Goal: Information Seeking & Learning: Learn about a topic

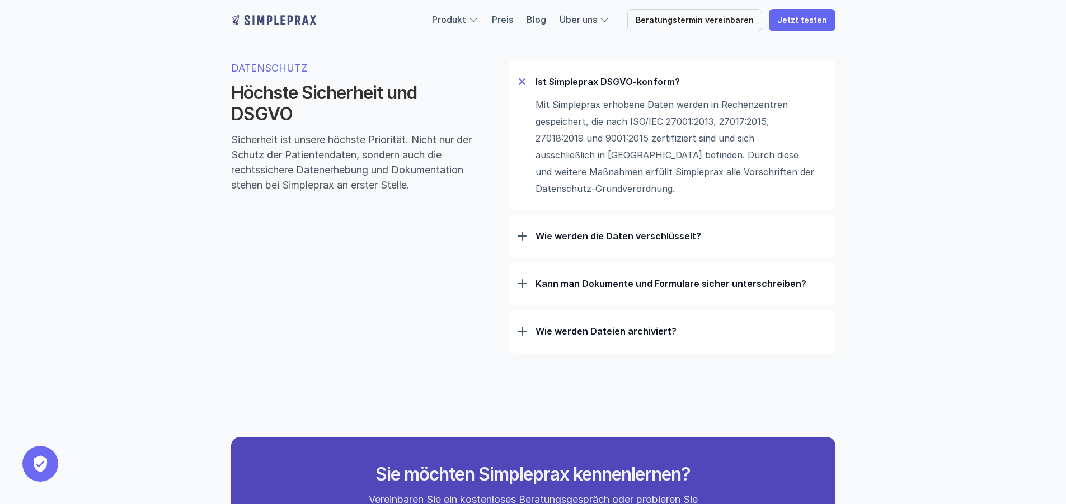
scroll to position [3525, 0]
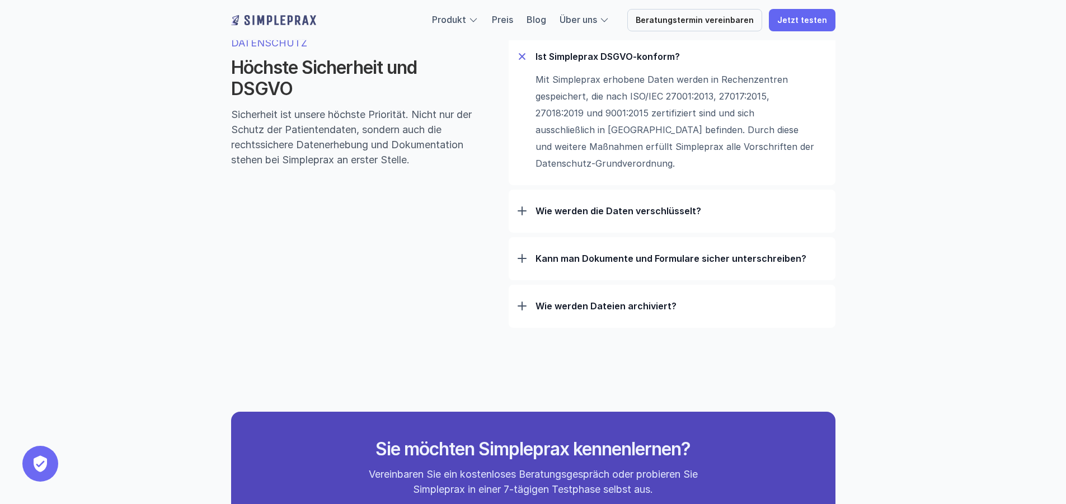
click at [547, 261] on p "Kann man Dokumente und Formulare sicher unterschreiben?" at bounding box center [680, 258] width 291 height 11
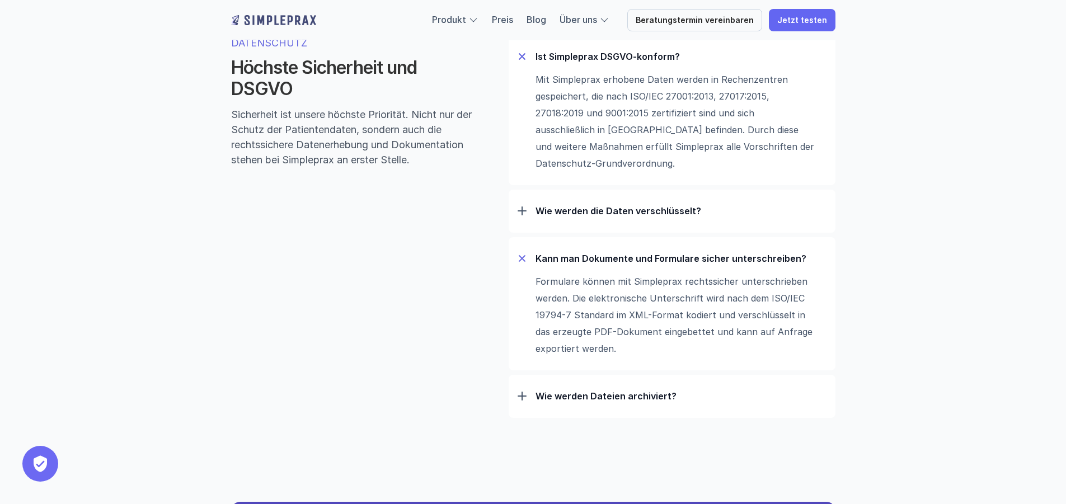
click at [551, 217] on p "Wie werden die Daten verschlüsselt?" at bounding box center [680, 210] width 291 height 11
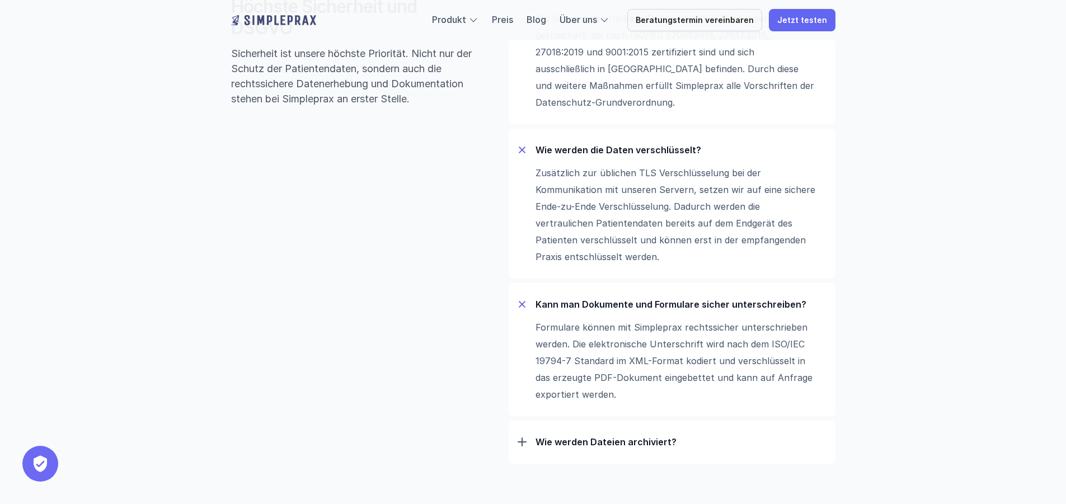
scroll to position [3748, 0]
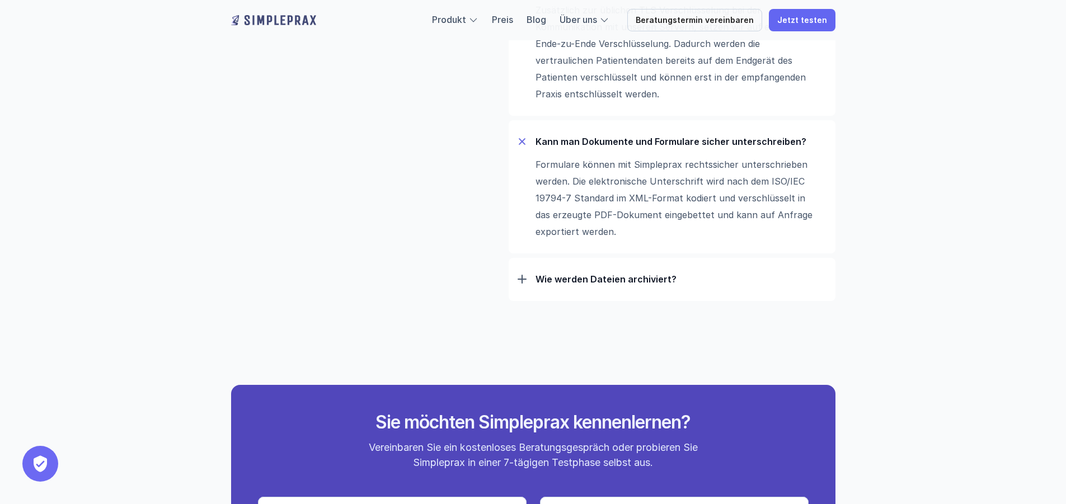
click at [617, 284] on p "Wie werden Dateien archiviert?" at bounding box center [680, 279] width 291 height 11
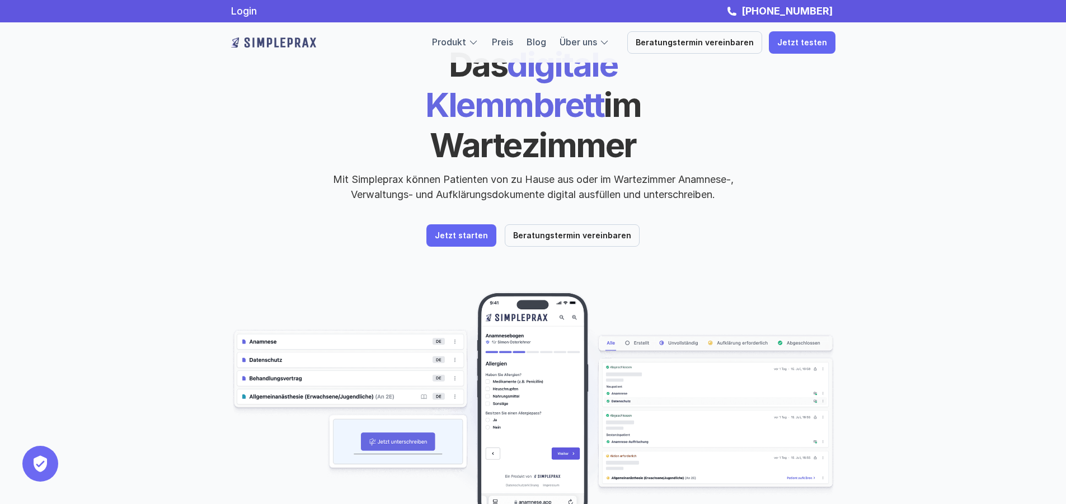
scroll to position [0, 0]
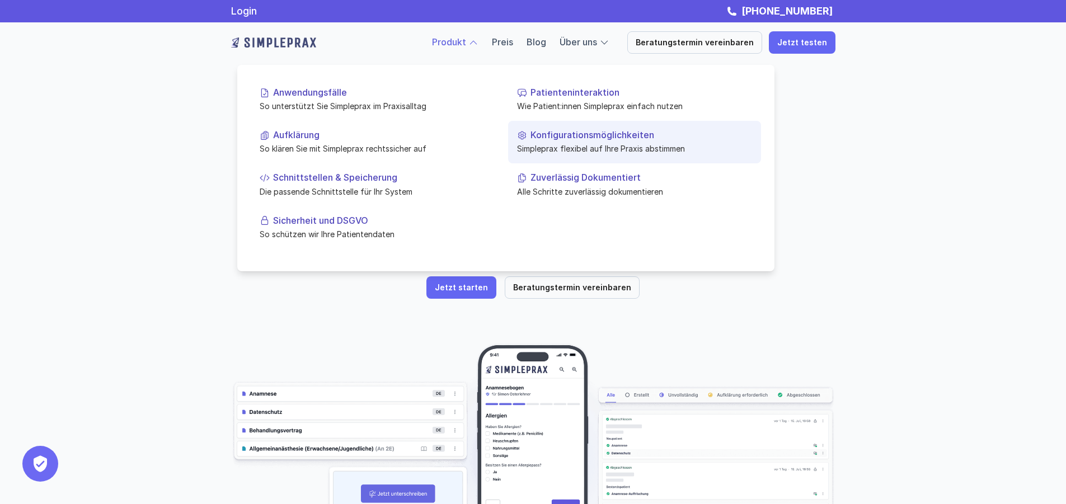
click at [574, 144] on p "Simpleprax flexibel auf Ihre Praxis abstimmen" at bounding box center [634, 149] width 235 height 12
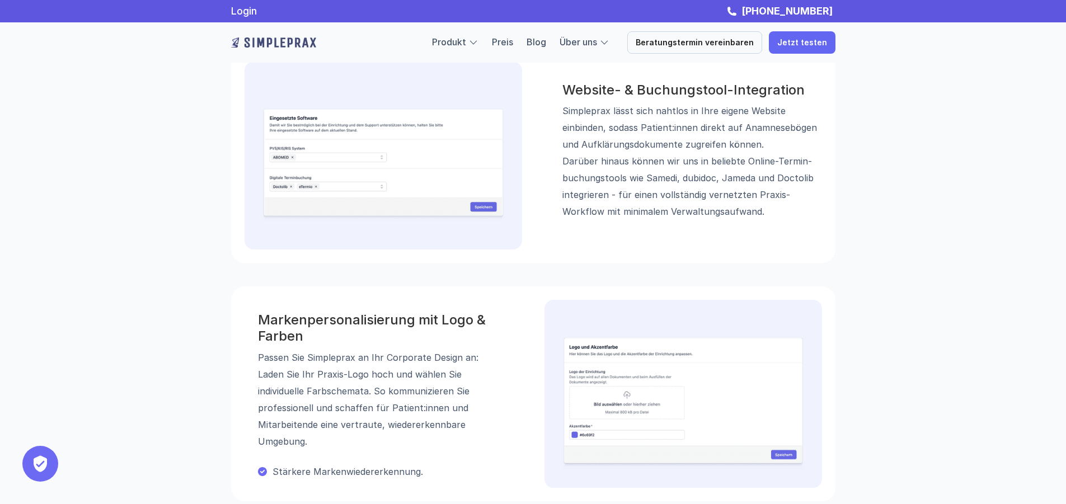
scroll to position [1461, 0]
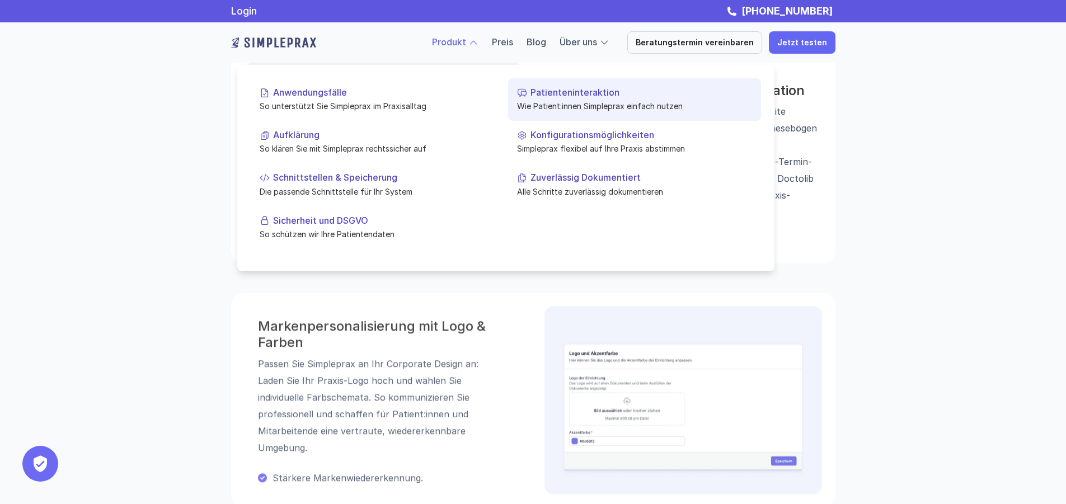
click at [543, 89] on p "Patienteninteraktion" at bounding box center [641, 92] width 222 height 11
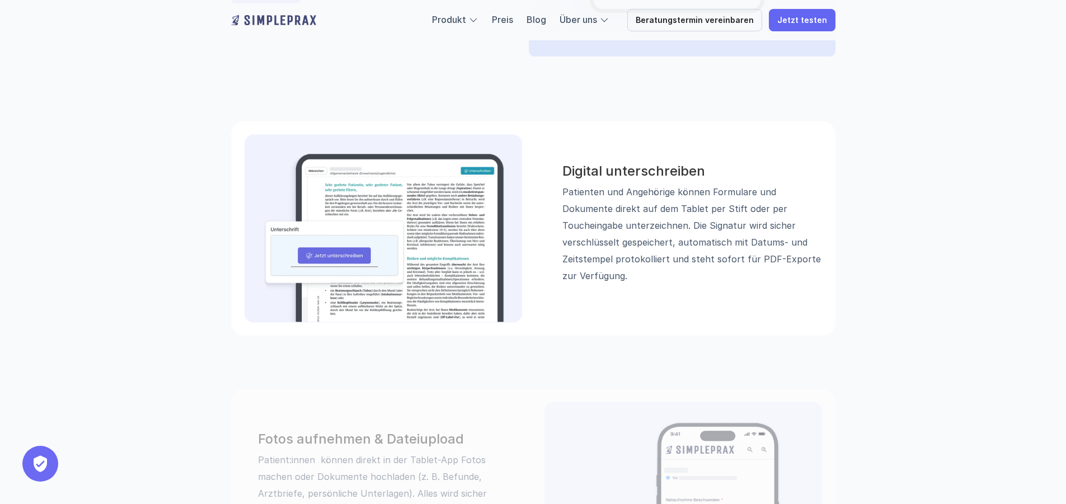
scroll to position [336, 0]
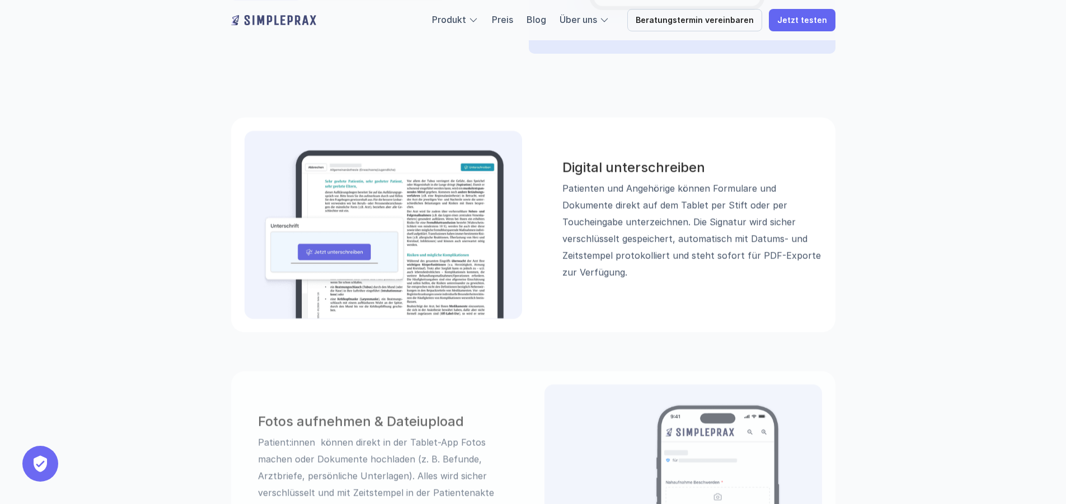
click at [345, 255] on img at bounding box center [383, 234] width 242 height 170
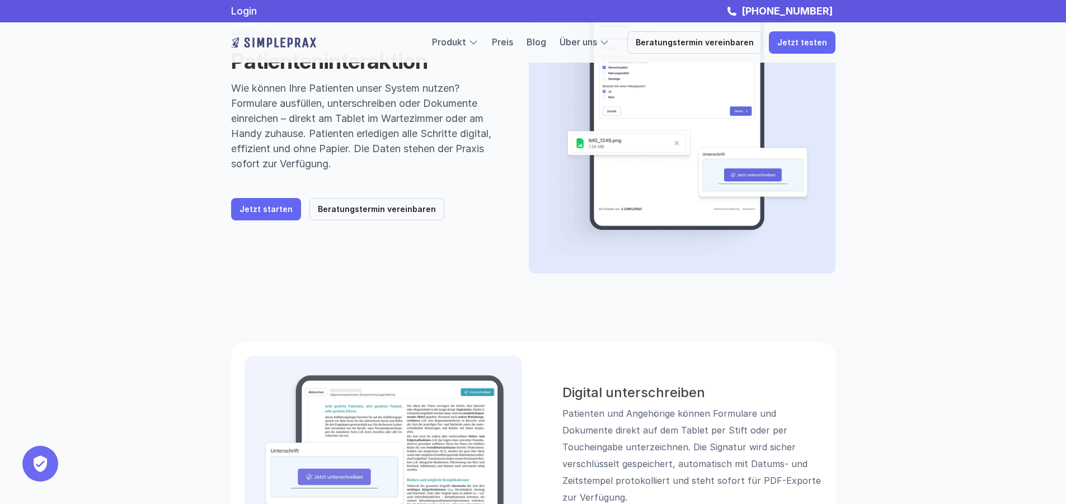
scroll to position [56, 0]
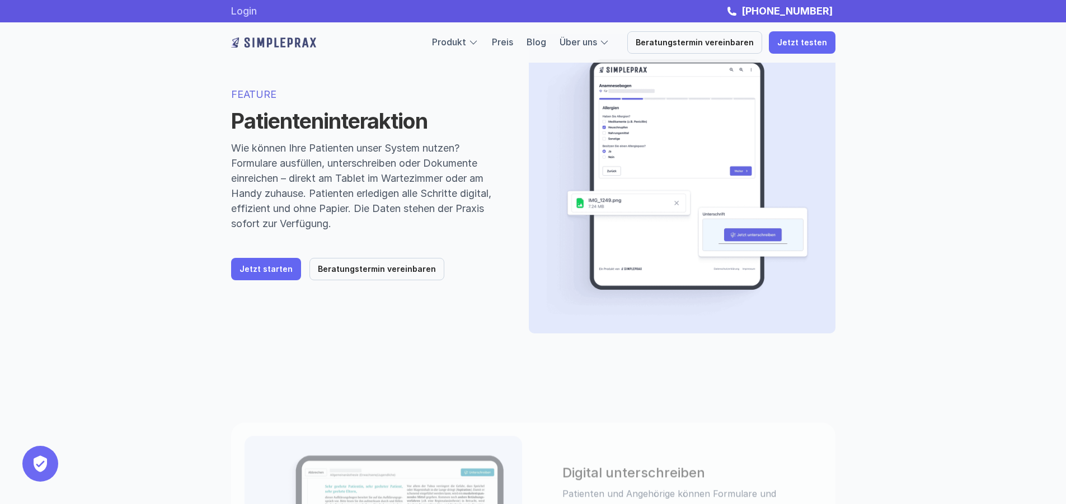
click at [242, 12] on link "Login" at bounding box center [244, 11] width 26 height 12
